Goal: Navigation & Orientation: Understand site structure

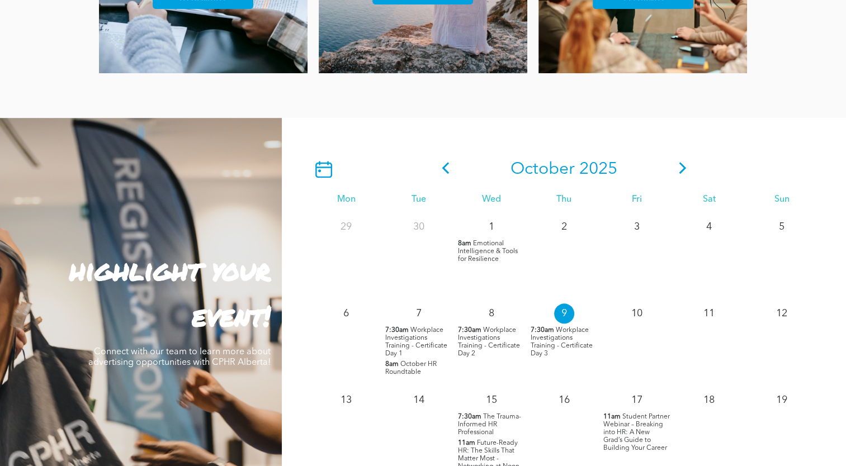
scroll to position [859, 0]
click at [683, 169] on icon at bounding box center [682, 168] width 17 height 12
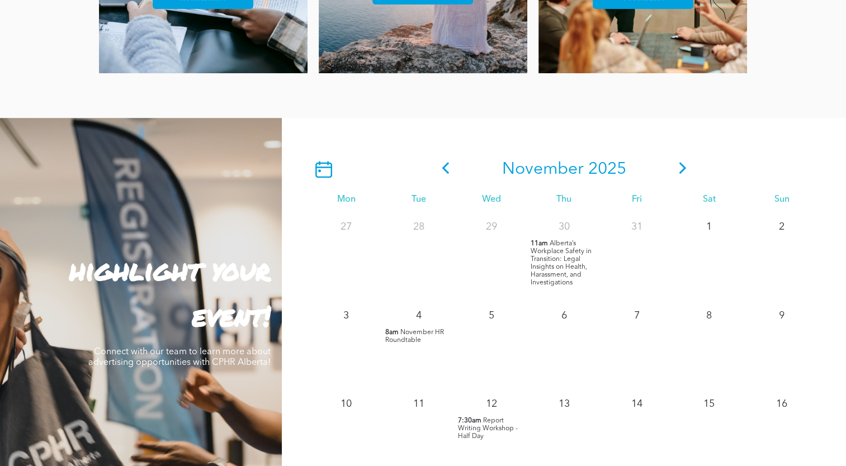
click at [682, 165] on icon at bounding box center [682, 168] width 17 height 12
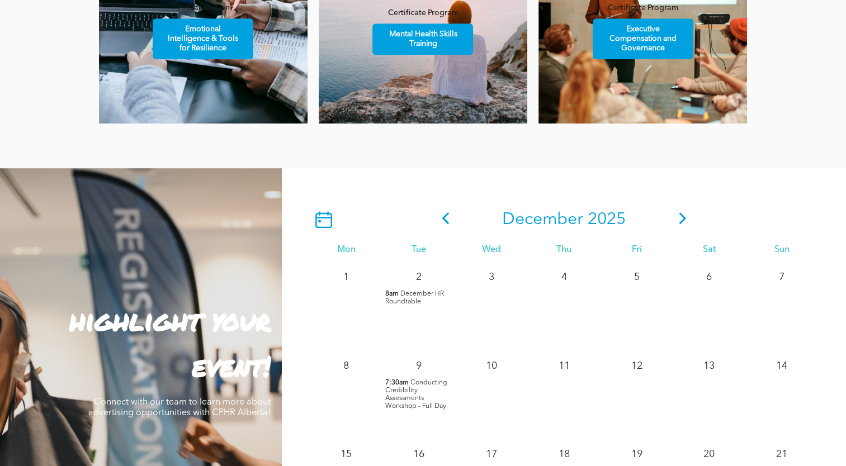
scroll to position [809, 0]
click at [443, 220] on icon at bounding box center [445, 218] width 7 height 12
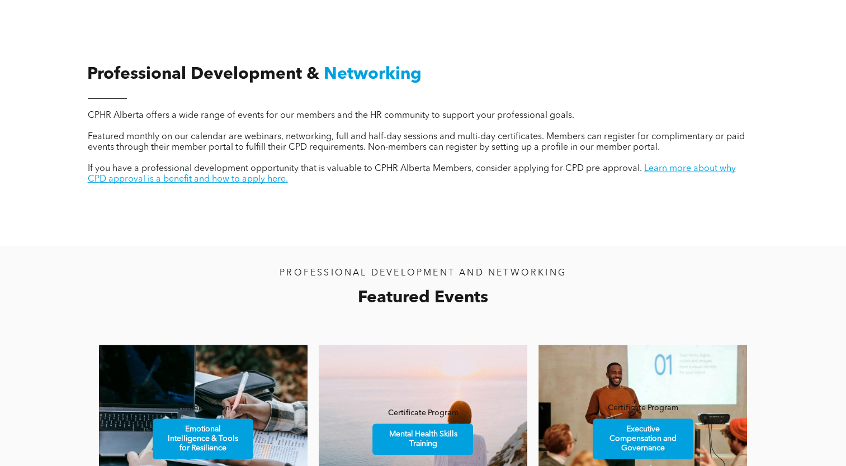
scroll to position [367, 0]
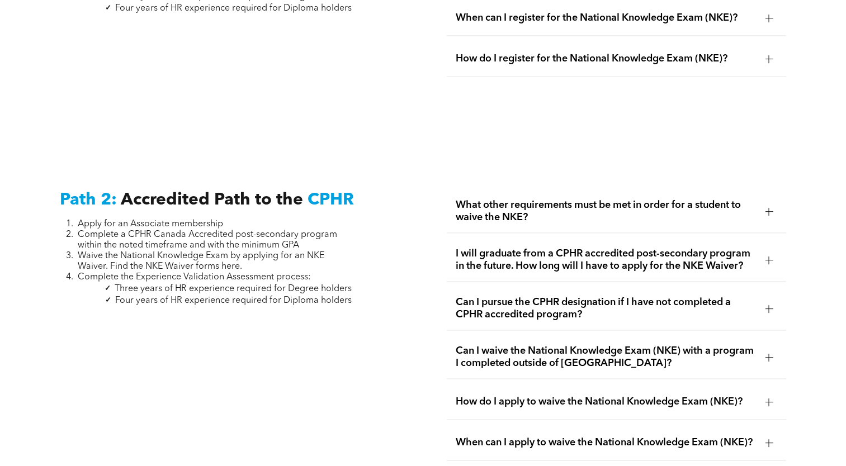
scroll to position [1645, 0]
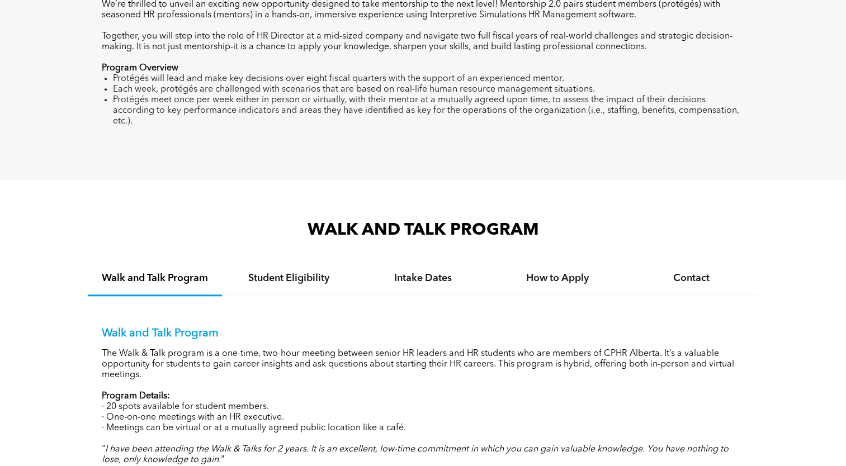
scroll to position [909, 0]
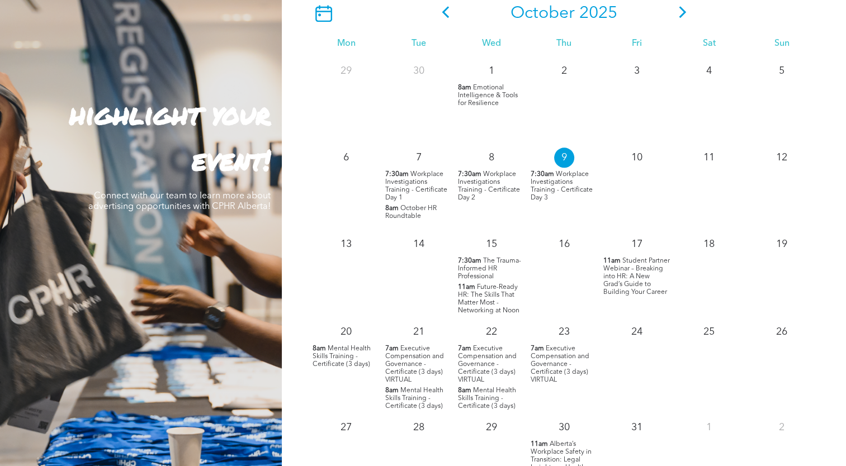
scroll to position [1017, 0]
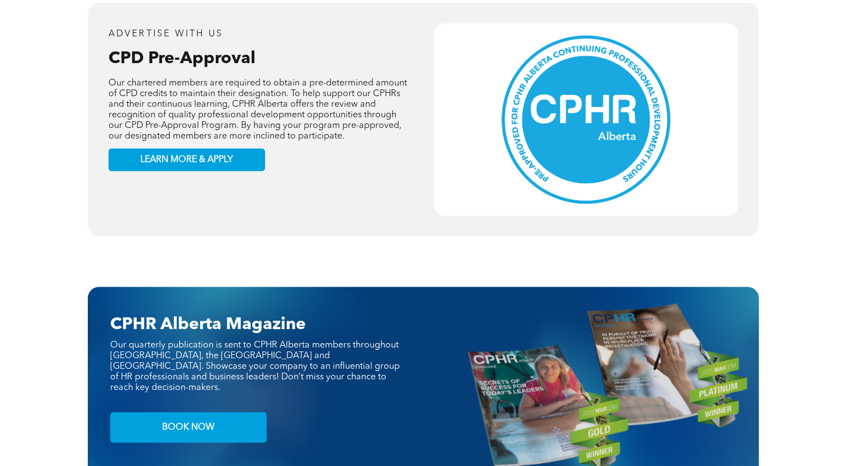
scroll to position [2102, 0]
